Goal: Task Accomplishment & Management: Manage account settings

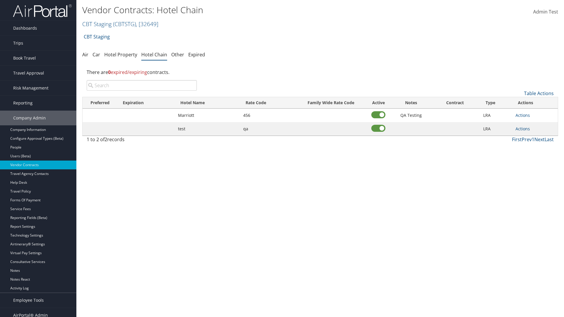
click at [142, 85] on input "search" at bounding box center [142, 85] width 110 height 11
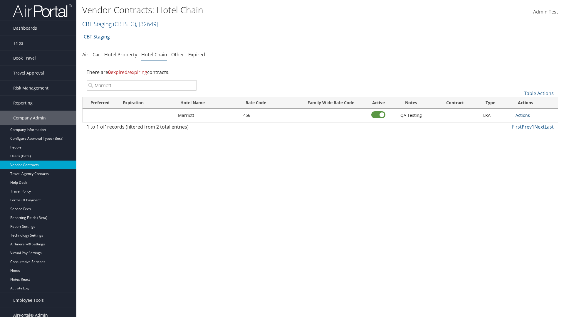
type input "Marriott"
click at [522, 115] on link "Actions" at bounding box center [522, 115] width 14 height 6
click at [529, 144] on link "Delete" at bounding box center [529, 144] width 26 height 10
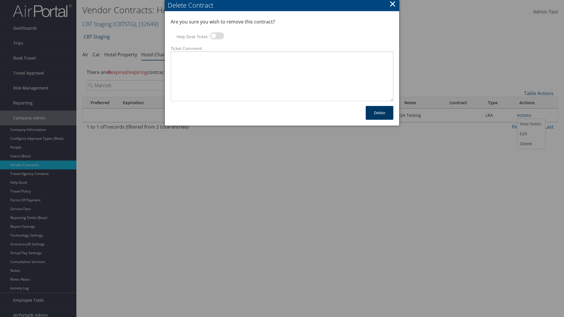
click at [379, 113] on button "Delete" at bounding box center [380, 113] width 28 height 14
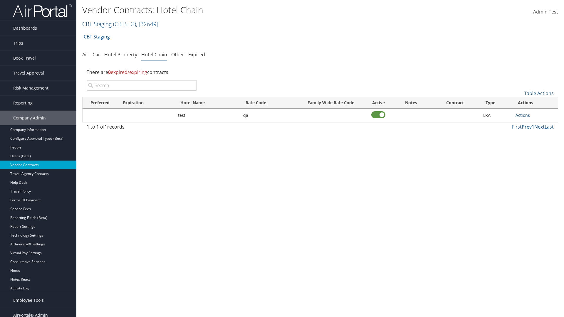
click at [538, 93] on link "Table Actions" at bounding box center [539, 93] width 30 height 6
click at [519, 102] on link "Add New Contract" at bounding box center [518, 102] width 77 height 10
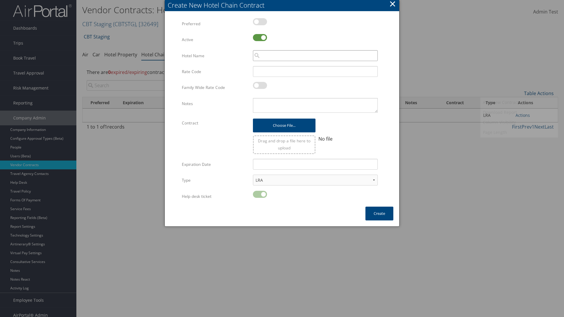
click at [315, 55] on input "search" at bounding box center [315, 55] width 125 height 11
type input "Marriott"
type input "456"
type textarea "QA Testing"
click at [379, 213] on button "Create" at bounding box center [379, 214] width 28 height 14
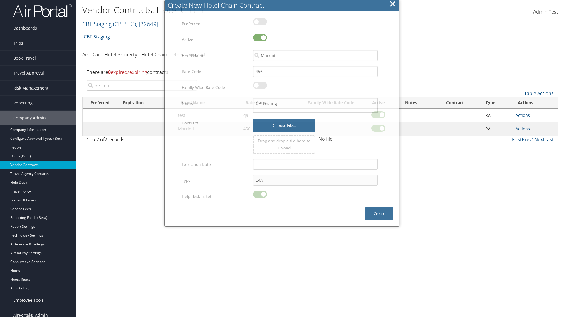
click at [142, 85] on input "search" at bounding box center [142, 85] width 110 height 11
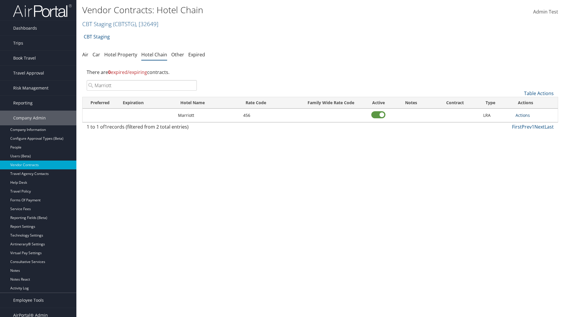
type input "Marriott"
click at [522, 115] on link "Actions" at bounding box center [522, 115] width 14 height 6
click at [529, 124] on link "View Notes" at bounding box center [529, 124] width 26 height 10
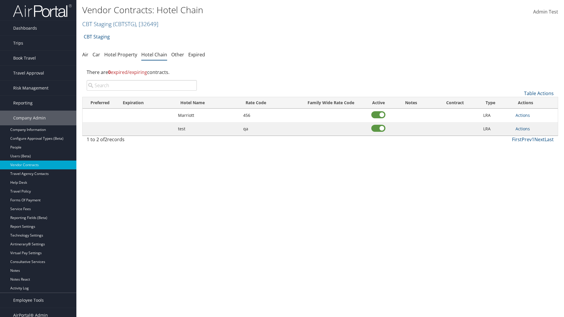
click at [142, 85] on input "search" at bounding box center [142, 85] width 110 height 11
type input "Marriott"
